Goal: Contribute content: Contribute content

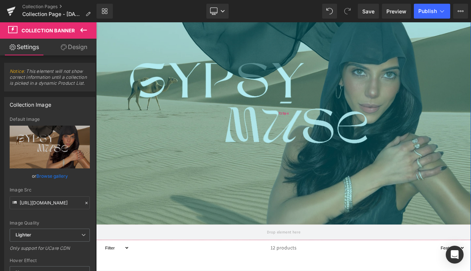
click at [165, 72] on div "719px" at bounding box center [320, 130] width 449 height 267
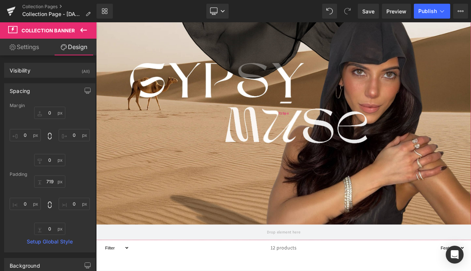
type input "720px"
click at [147, 105] on div "719px" at bounding box center [320, 130] width 449 height 267
click at [24, 49] on link "Settings" at bounding box center [24, 47] width 48 height 17
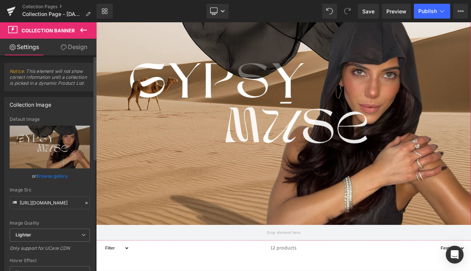
click at [60, 174] on link "Browse gallery" at bounding box center [52, 175] width 32 height 13
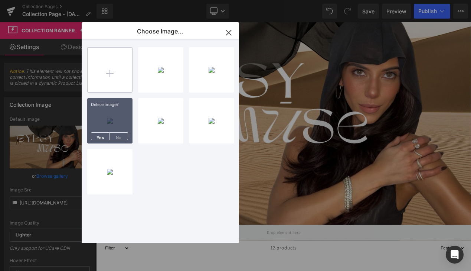
click at [125, 73] on input "file" at bounding box center [110, 70] width 45 height 45
type input "C:\fakepath\Untitled (1024 x 1024 px).jpg"
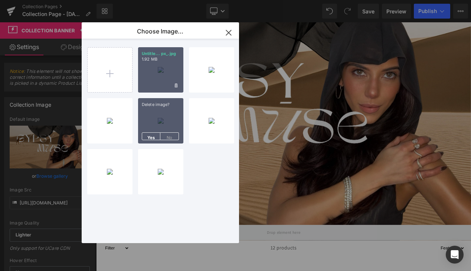
click at [148, 77] on div "Untitle... px_.jpg 1.92 MB" at bounding box center [160, 69] width 45 height 45
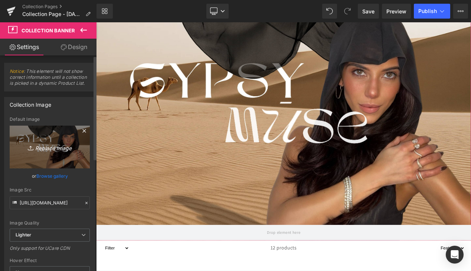
click at [74, 136] on link "Replace Image" at bounding box center [50, 147] width 80 height 43
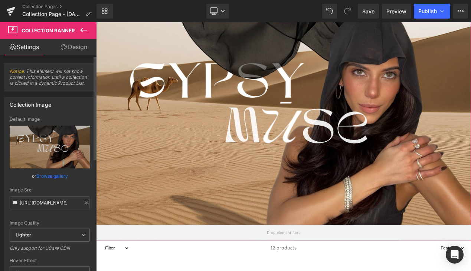
click at [48, 177] on link "Browse gallery" at bounding box center [52, 175] width 32 height 13
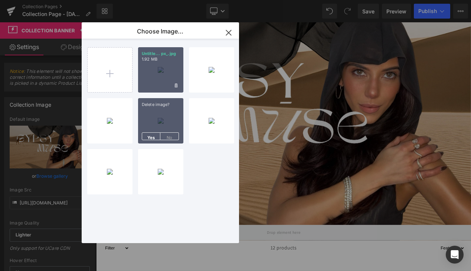
click at [162, 81] on div "Untitle... px_.jpg 1.92 MB" at bounding box center [160, 69] width 45 height 45
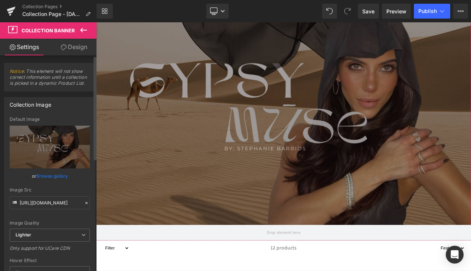
click at [46, 178] on link "Browse gallery" at bounding box center [52, 175] width 32 height 13
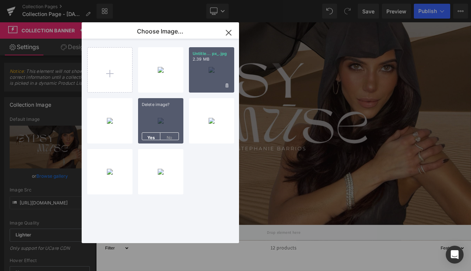
click at [214, 69] on div "Untitle... px_.jpg 2.39 MB" at bounding box center [211, 69] width 45 height 45
type input "[URL][DOMAIN_NAME]"
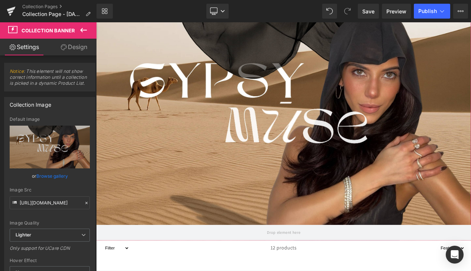
click at [57, 173] on link "Browse gallery" at bounding box center [52, 175] width 32 height 13
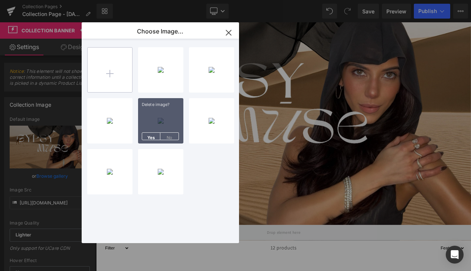
click at [118, 78] on input "file" at bounding box center [110, 70] width 45 height 45
type input "C:\fakepath\Untitled (1024 x 1024 px) (1).jpg"
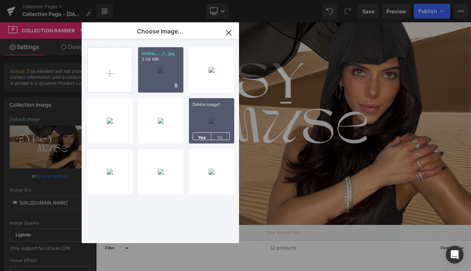
click at [164, 72] on div "Untitle... _1_.jpg 2.09 MB" at bounding box center [160, 69] width 45 height 45
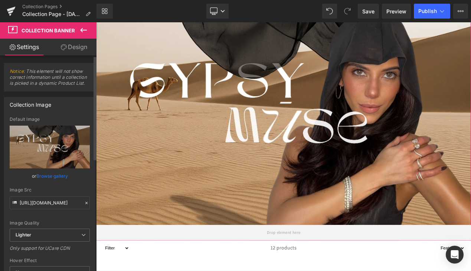
click at [51, 174] on link "Browse gallery" at bounding box center [52, 175] width 32 height 13
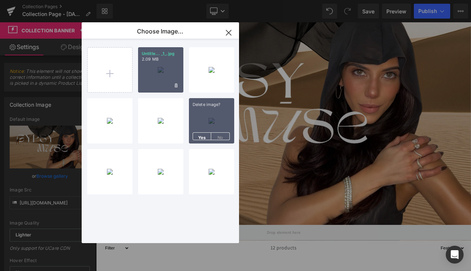
click at [161, 76] on div "Untitle... _1_.jpg 2.09 MB" at bounding box center [160, 69] width 45 height 45
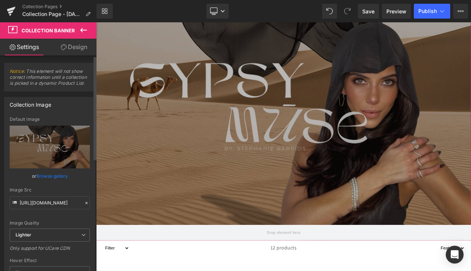
click at [58, 173] on link "Browse gallery" at bounding box center [52, 175] width 32 height 13
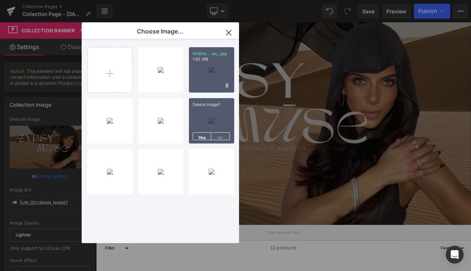
click at [215, 70] on div "Untitle... px_.jpg 1.92 MB" at bounding box center [211, 69] width 45 height 45
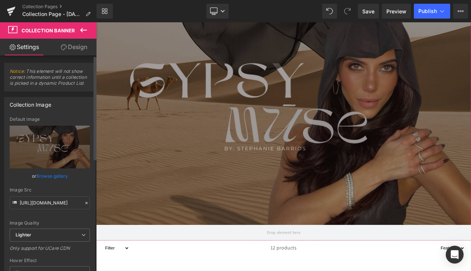
click at [55, 175] on link "Browse gallery" at bounding box center [52, 175] width 32 height 13
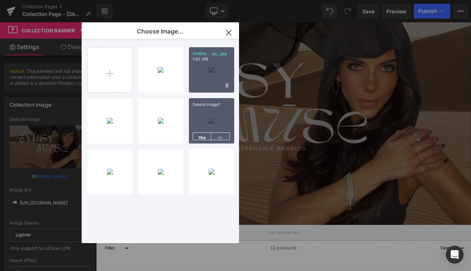
click at [196, 70] on div "Untitle... px_.jpg 1.92 MB" at bounding box center [211, 69] width 45 height 45
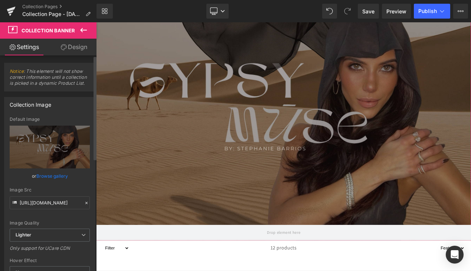
click at [54, 179] on link "Browse gallery" at bounding box center [52, 175] width 32 height 13
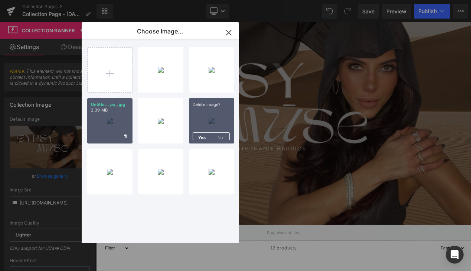
click at [94, 126] on div "Untitle... px_.jpg 2.39 MB" at bounding box center [109, 120] width 45 height 45
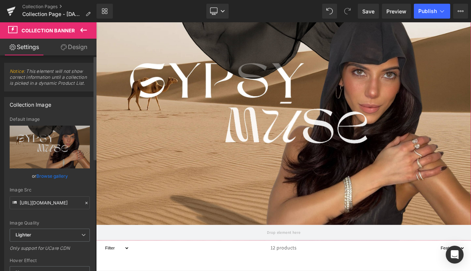
click at [63, 175] on link "Browse gallery" at bounding box center [52, 175] width 32 height 13
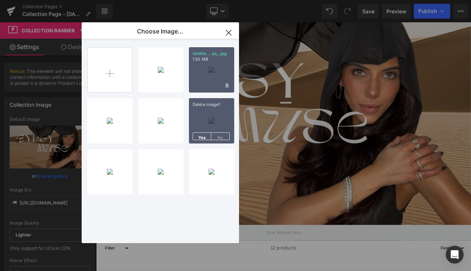
click at [213, 71] on div "Untitle... px_.jpg 1.92 MB" at bounding box center [211, 69] width 45 height 45
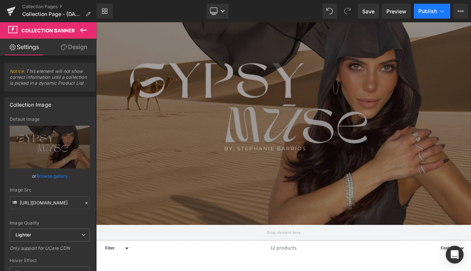
click at [426, 14] on span "Publish" at bounding box center [428, 11] width 19 height 6
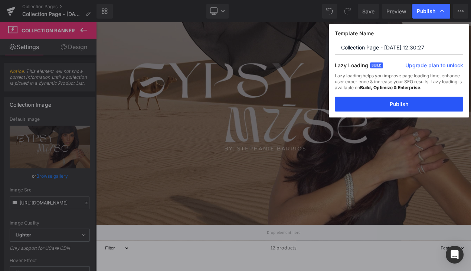
drag, startPoint x: 377, startPoint y: 98, endPoint x: 337, endPoint y: 90, distance: 41.2
click at [377, 98] on button "Publish" at bounding box center [399, 104] width 129 height 15
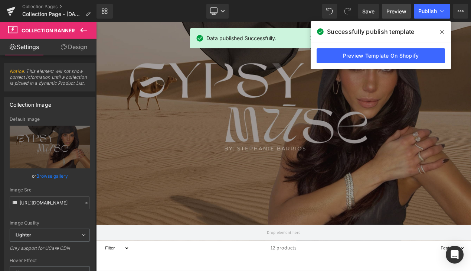
click at [390, 12] on span "Preview" at bounding box center [397, 11] width 20 height 8
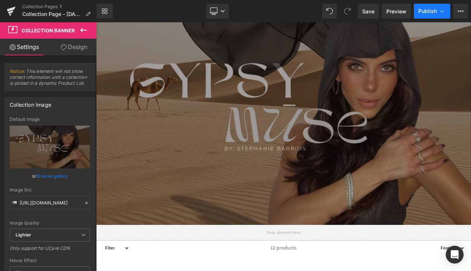
click at [430, 14] on button "Publish" at bounding box center [432, 11] width 36 height 15
click at [402, 12] on span "Preview" at bounding box center [397, 11] width 20 height 8
click at [363, 8] on link "Save" at bounding box center [368, 11] width 21 height 15
click at [59, 172] on link "Browse gallery" at bounding box center [52, 175] width 32 height 13
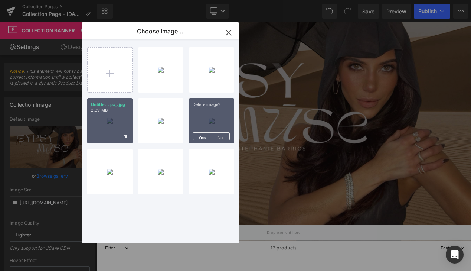
click at [111, 117] on div "Untitle... px_.jpg 2.39 MB" at bounding box center [109, 120] width 45 height 45
type input "[URL][DOMAIN_NAME]"
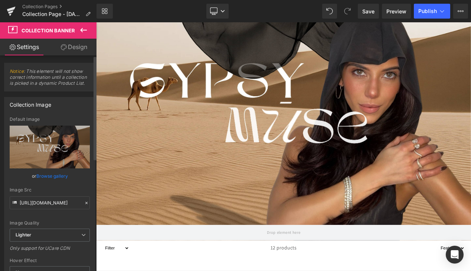
click at [55, 175] on link "Browse gallery" at bounding box center [52, 175] width 32 height 13
click at [55, 0] on div "Product List You are previewing how the will restyle your page. You can not edi…" at bounding box center [235, 0] width 471 height 0
click at [55, 175] on link "Browse gallery" at bounding box center [52, 175] width 32 height 13
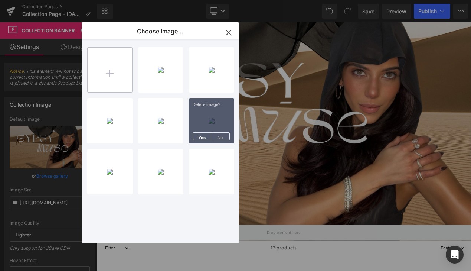
click at [119, 80] on input "file" at bounding box center [110, 70] width 45 height 45
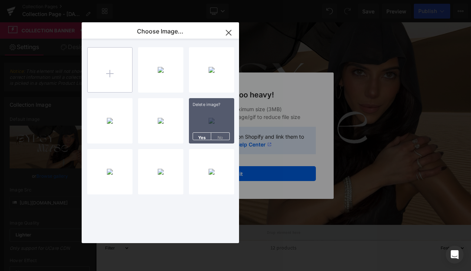
click at [116, 60] on input "file" at bounding box center [110, 70] width 45 height 45
type input "C:\fakepath\covert.jpg"
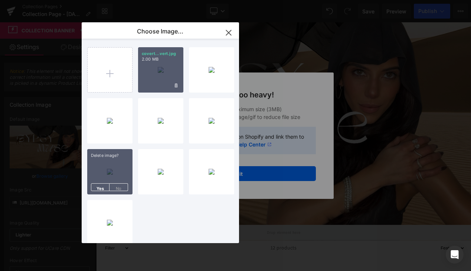
click at [164, 64] on div "covert...vert.jpg 2.00 MB" at bounding box center [160, 69] width 45 height 45
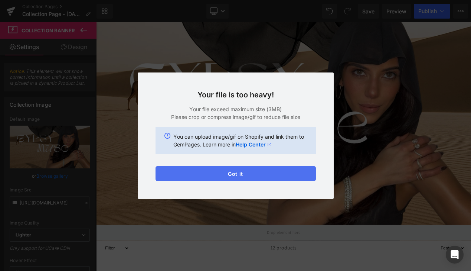
click at [228, 171] on button "Got it" at bounding box center [236, 173] width 160 height 15
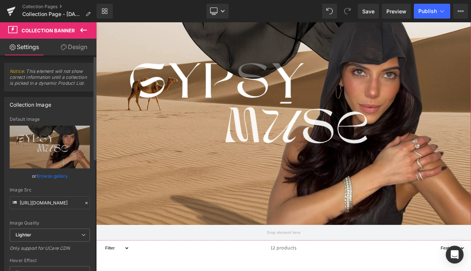
click at [43, 175] on link "Browse gallery" at bounding box center [52, 175] width 32 height 13
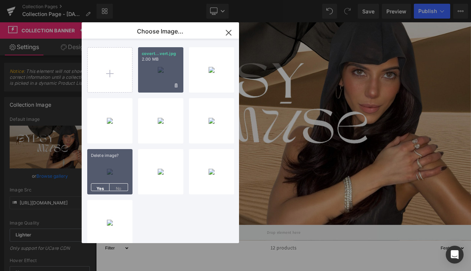
click at [152, 82] on div "covert...vert.jpg 2.00 MB" at bounding box center [160, 69] width 45 height 45
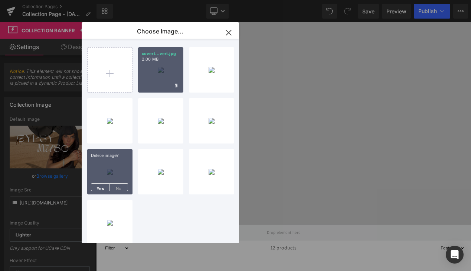
type input "[URL][DOMAIN_NAME]"
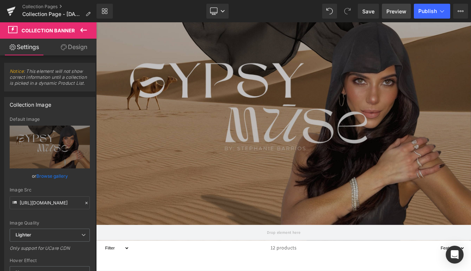
click at [394, 10] on span "Preview" at bounding box center [397, 11] width 20 height 8
click at [33, 1] on div "Collection Pages Collection Page - [DATE] 12:30:27" at bounding box center [48, 11] width 97 height 22
